Goal: Information Seeking & Learning: Learn about a topic

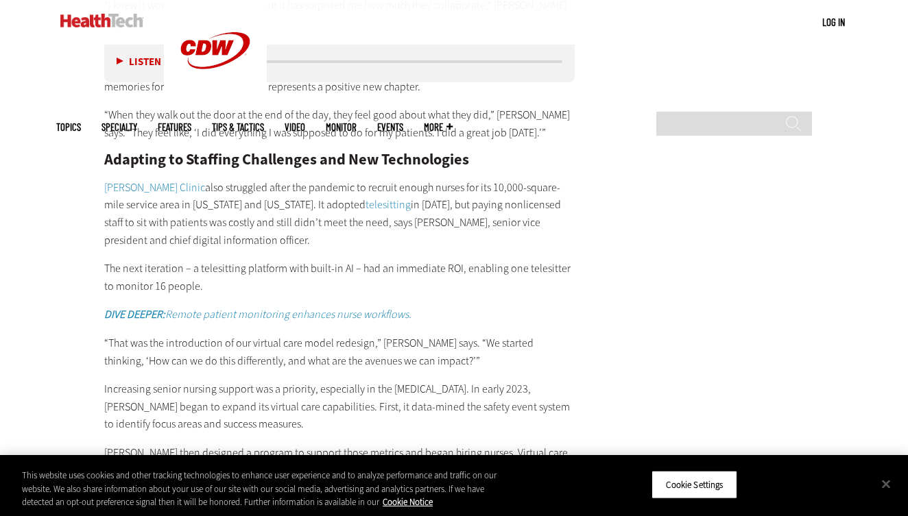
scroll to position [2125, 0]
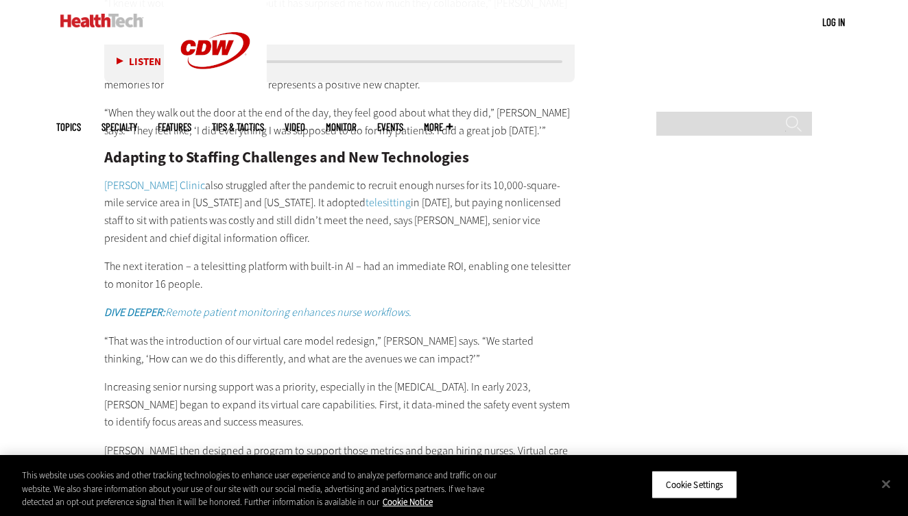
click at [267, 305] on link "Remote patient monitoring enhances nurse workflows." at bounding box center [288, 312] width 246 height 14
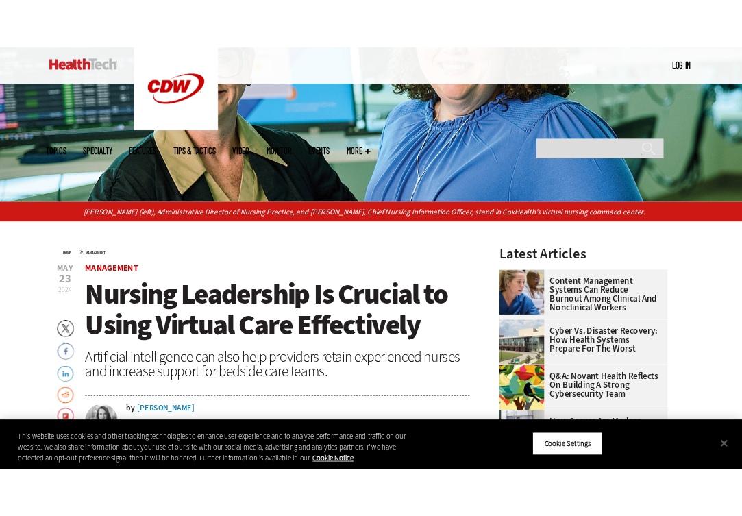
scroll to position [258, 0]
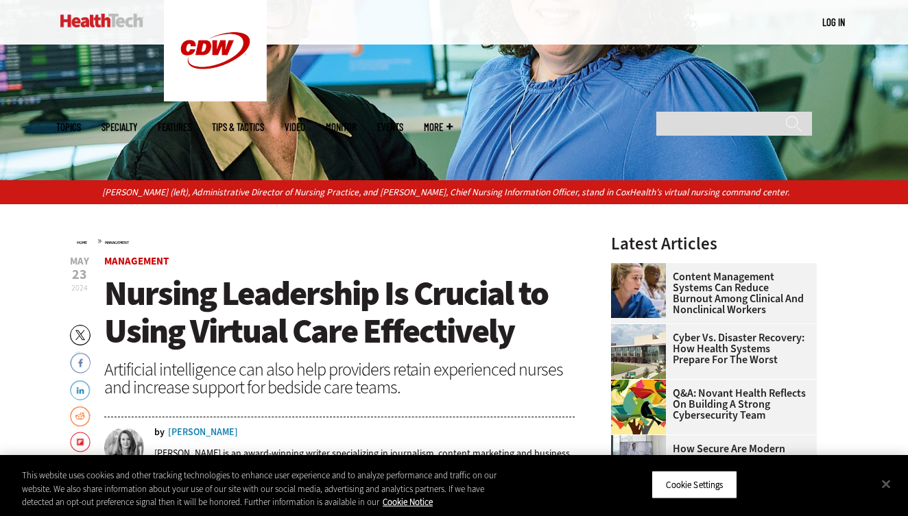
click at [649, 105] on div "Search ******" at bounding box center [731, 124] width 165 height 38
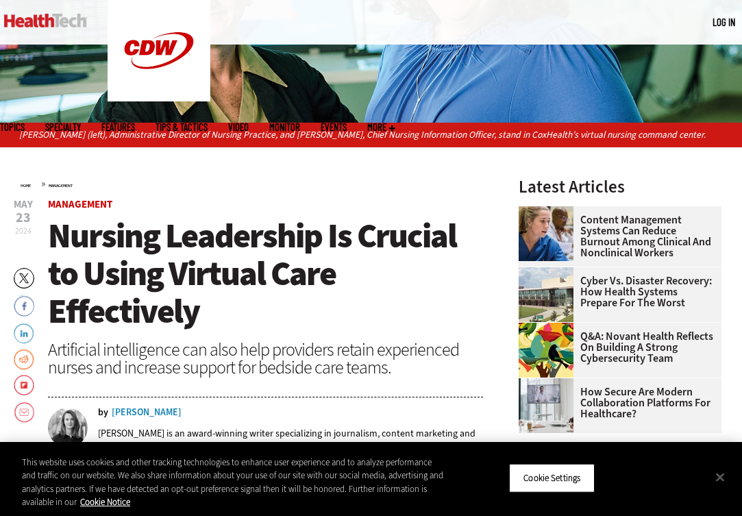
scroll to position [0, 0]
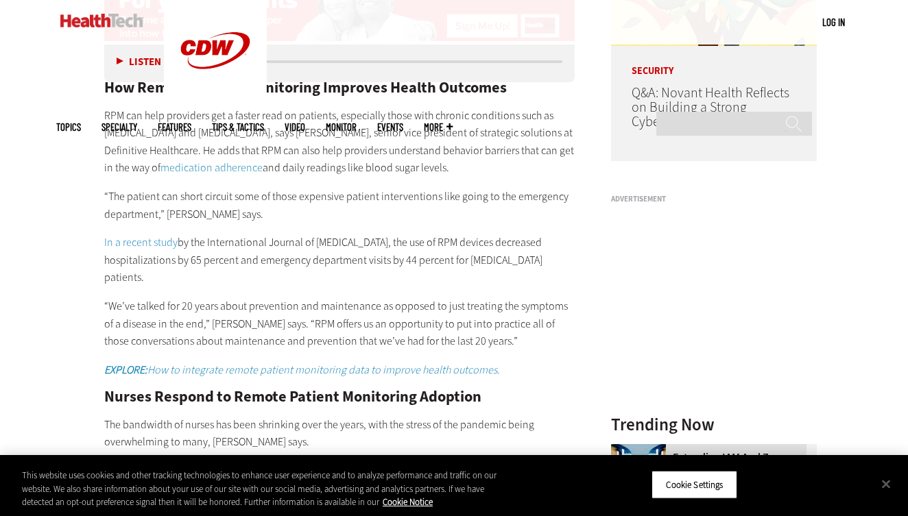
scroll to position [1169, 0]
click at [278, 252] on p "In a recent study by the International Journal of Chronic Obstructive Pulmonary…" at bounding box center [339, 261] width 470 height 53
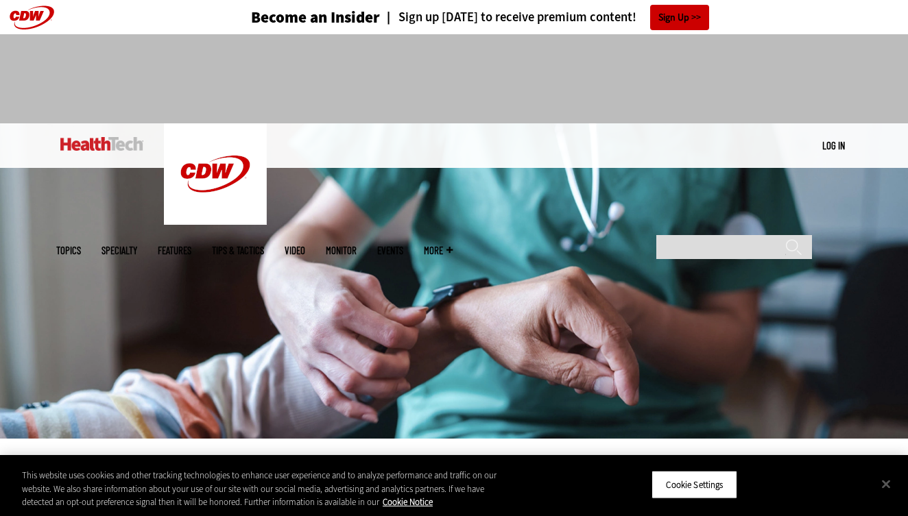
scroll to position [0, 0]
click at [356, 245] on link "MonITor" at bounding box center [341, 250] width 31 height 10
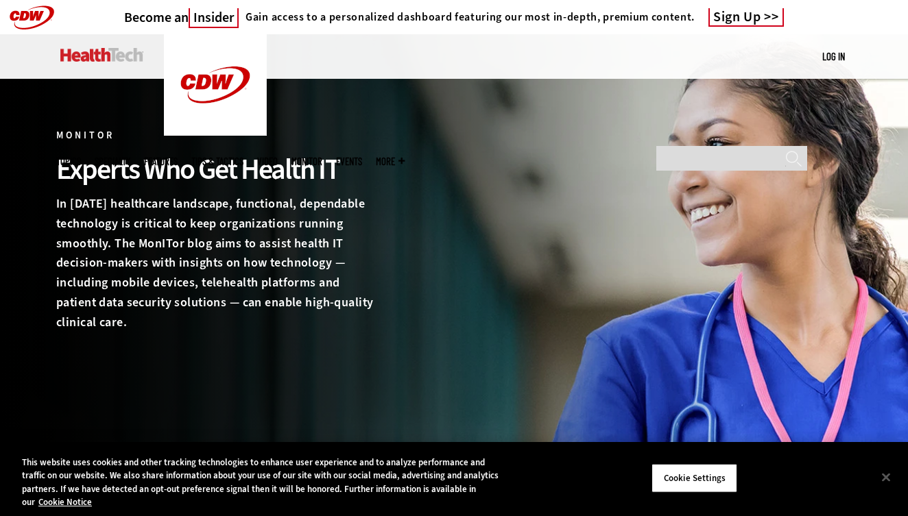
click at [122, 54] on img at bounding box center [101, 55] width 83 height 14
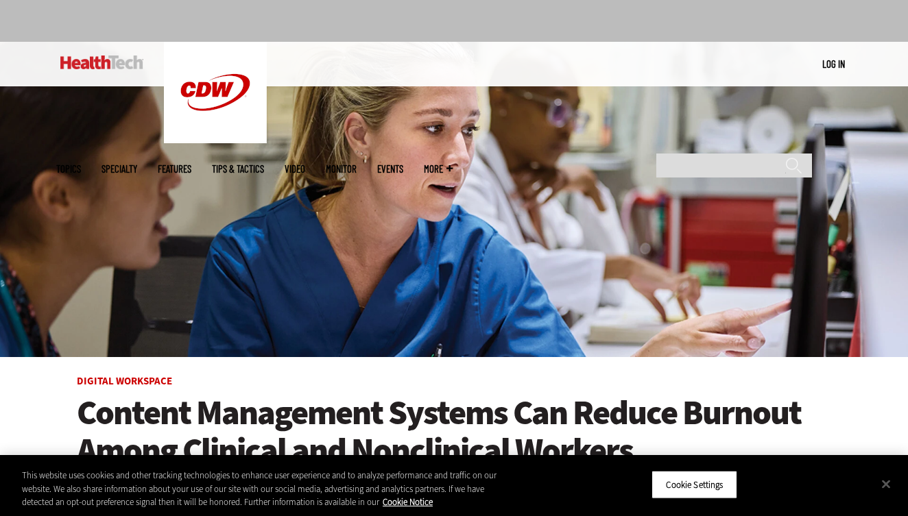
scroll to position [71, 0]
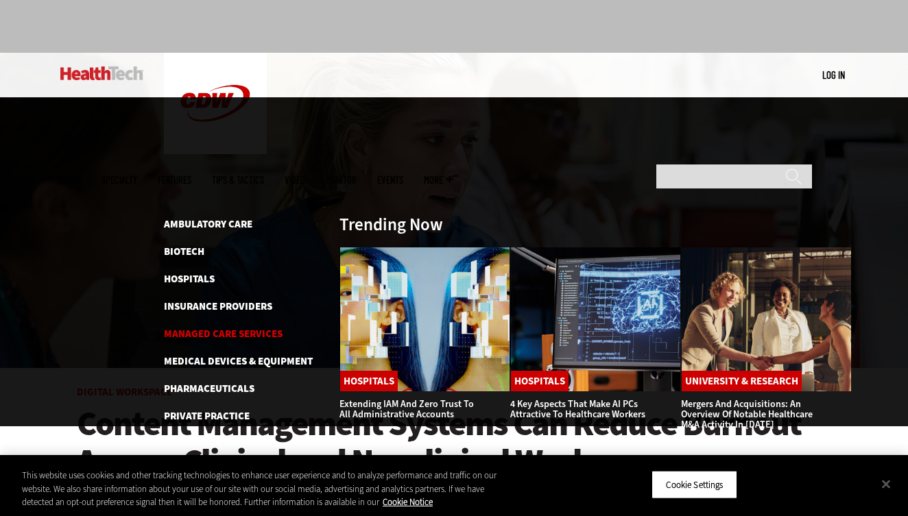
click at [256, 327] on link "Managed Care Services" at bounding box center [223, 334] width 119 height 14
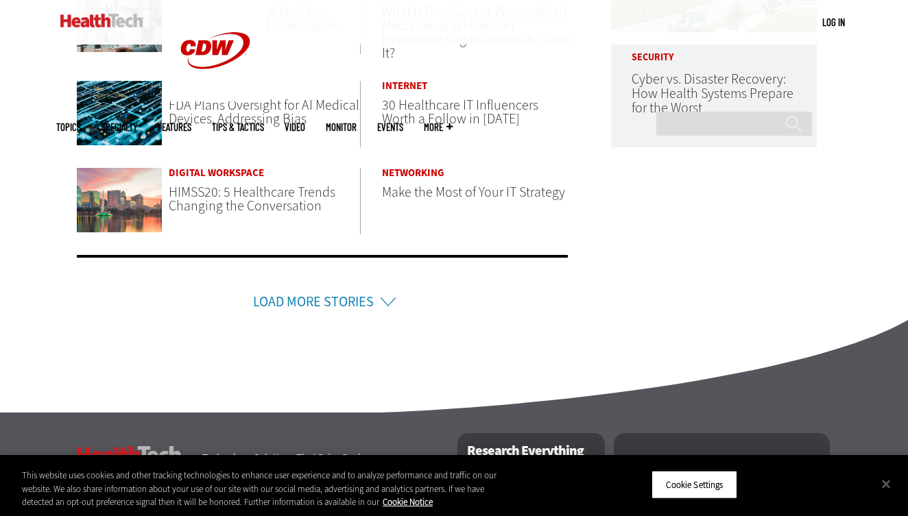
scroll to position [919, 0]
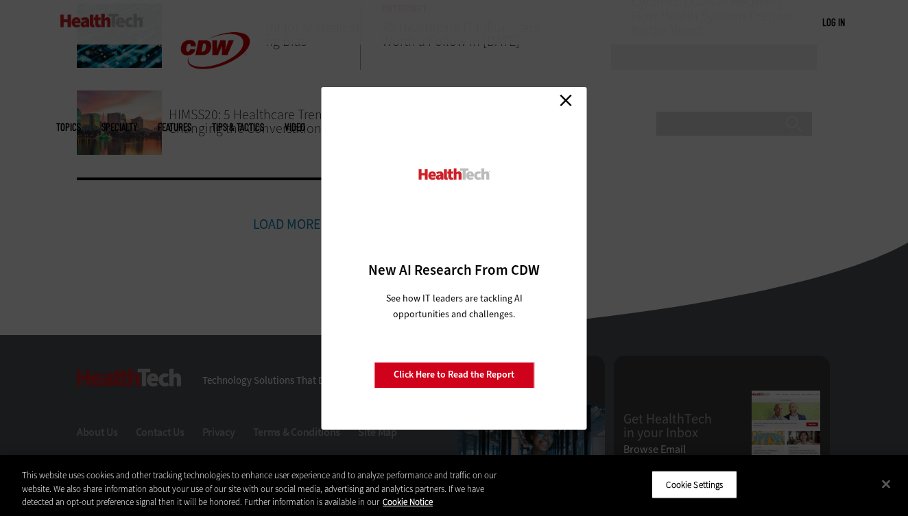
click at [568, 101] on link "Close" at bounding box center [565, 100] width 21 height 21
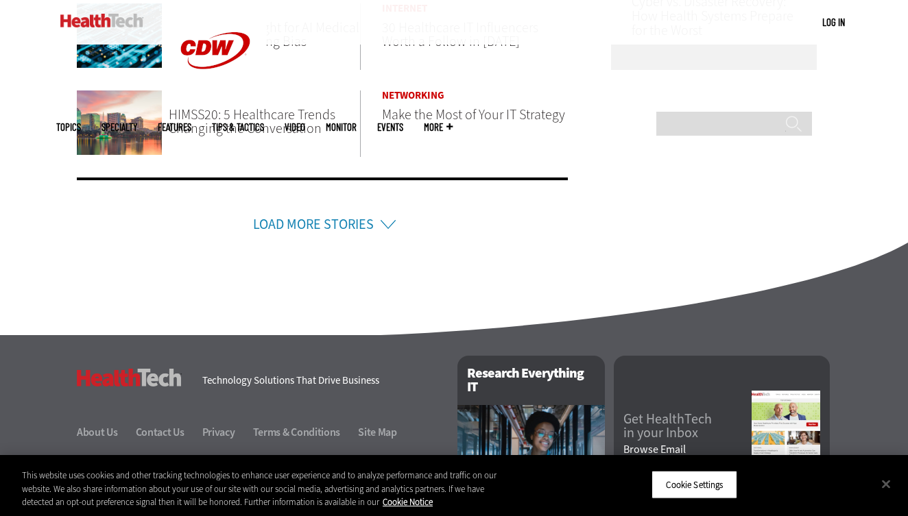
click at [388, 221] on li "Load More Stories" at bounding box center [322, 207] width 491 height 58
click at [377, 218] on li "Load More Stories" at bounding box center [322, 207] width 491 height 58
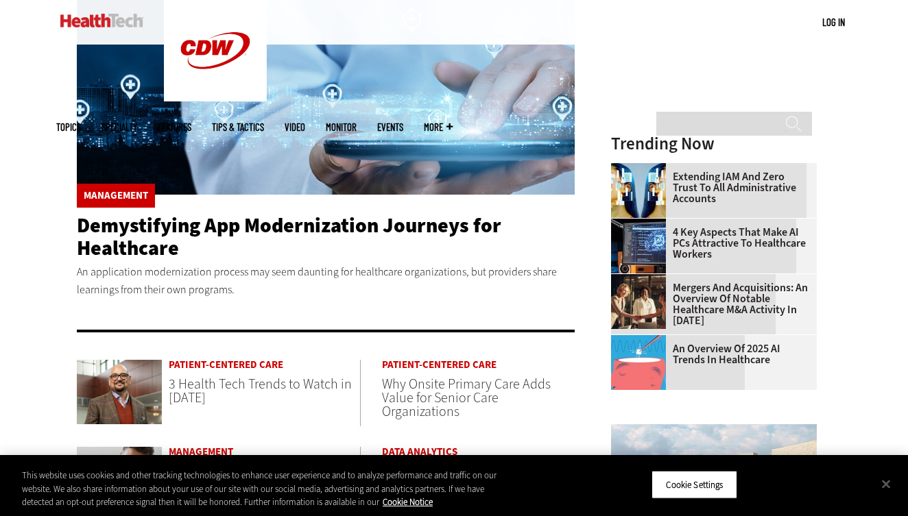
scroll to position [294, 0]
click at [136, 199] on link "Management" at bounding box center [116, 196] width 64 height 10
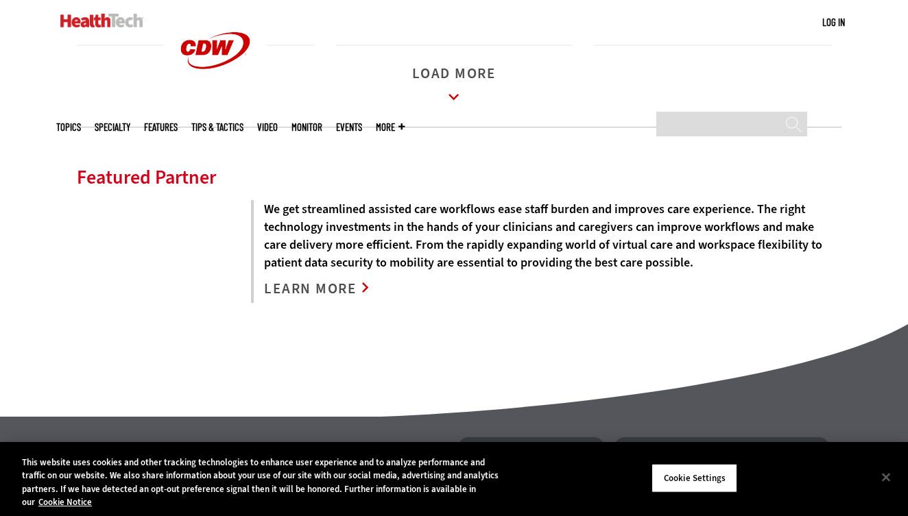
scroll to position [1754, 0]
